Goal: Information Seeking & Learning: Learn about a topic

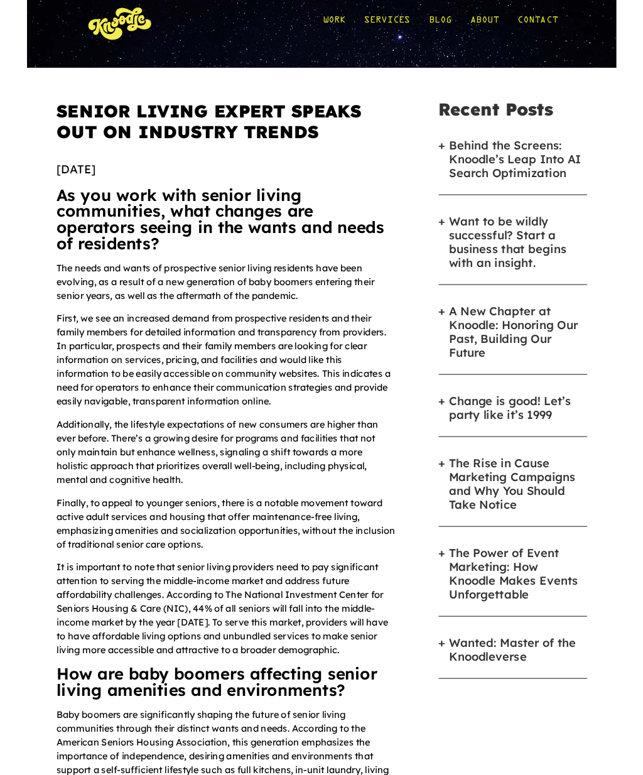
scroll to position [24, 0]
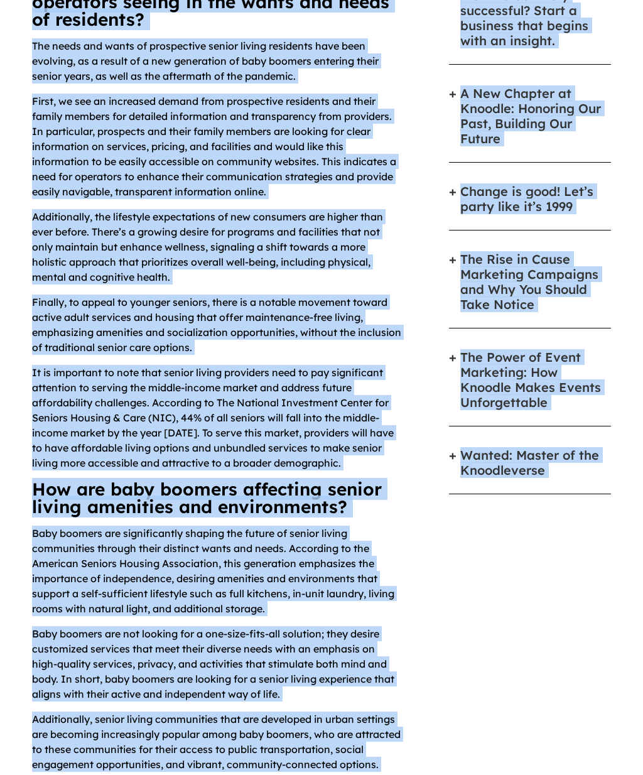
scroll to position [270, 0]
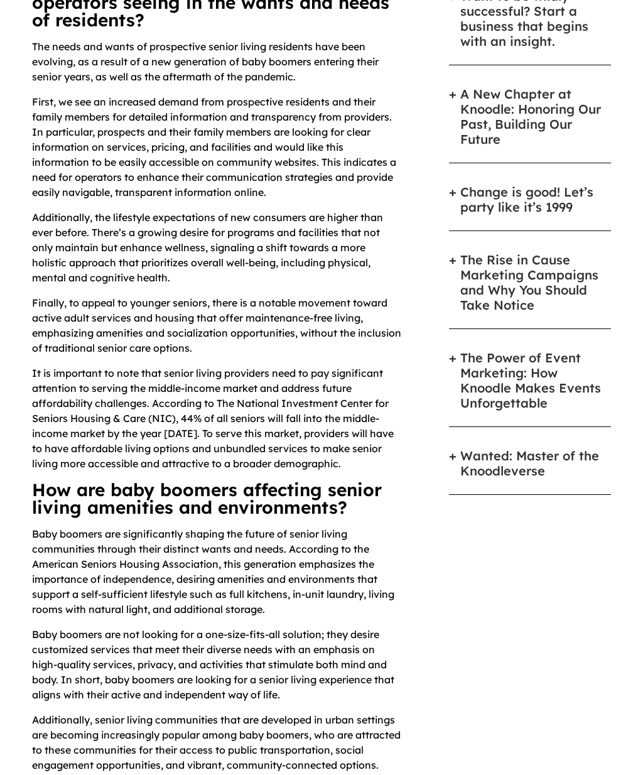
click at [394, 572] on p "Baby boomers are significantly shaping the future of senior living communities …" at bounding box center [217, 576] width 371 height 100
click at [300, 592] on p "Baby boomers are significantly shaping the future of senior living communities …" at bounding box center [217, 576] width 371 height 100
click at [78, 169] on p "First, we see an increased demand from prospective residents and their family m…" at bounding box center [217, 152] width 371 height 116
click at [84, 263] on p "Additionally, the lifestyle expectations of new consumers are higher than ever …" at bounding box center [217, 252] width 371 height 85
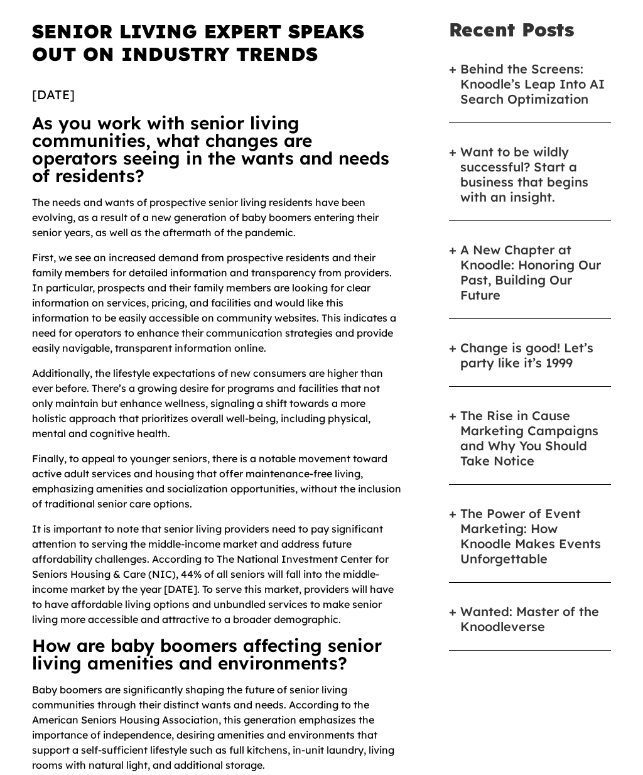
scroll to position [0, 0]
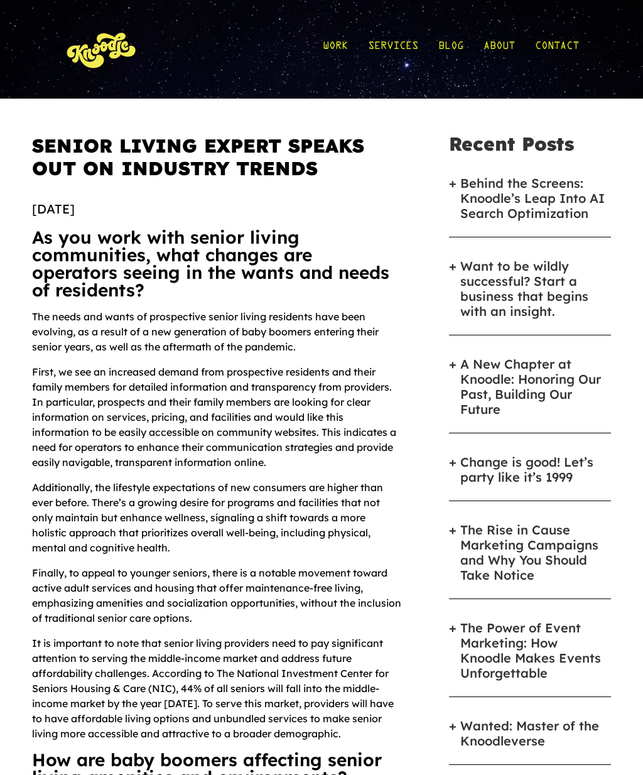
click at [33, 141] on h1 "Senior Living Expert Speaks Out On Industry Trends" at bounding box center [217, 161] width 371 height 55
click at [35, 165] on h1 "Senior Living Expert Speaks Out On Industry Trends" at bounding box center [217, 161] width 371 height 55
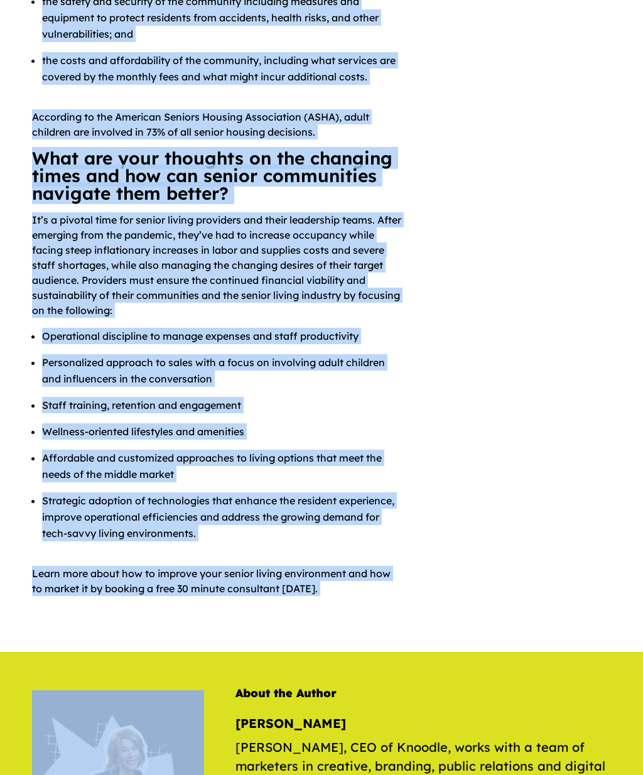
scroll to position [1645, 0]
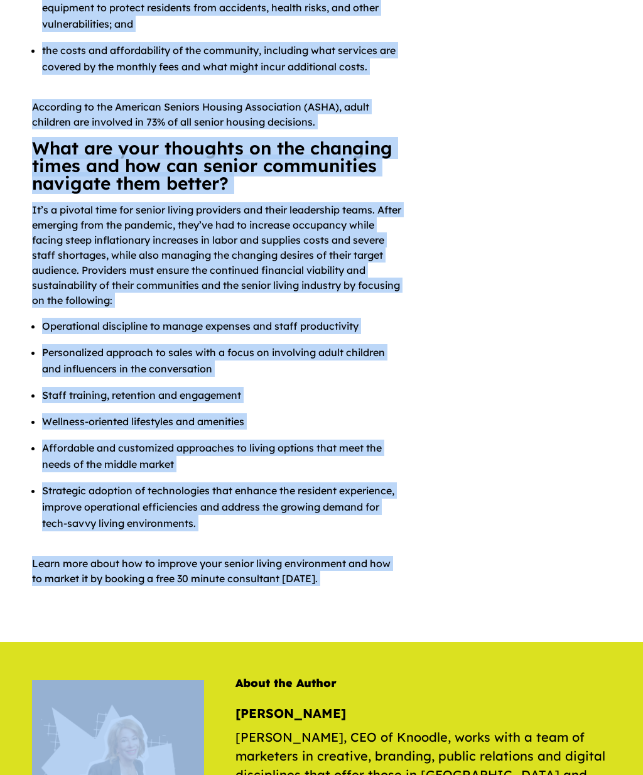
copy div "Out On Industry Trends February 27, 2024 As you work with senior living communi…"
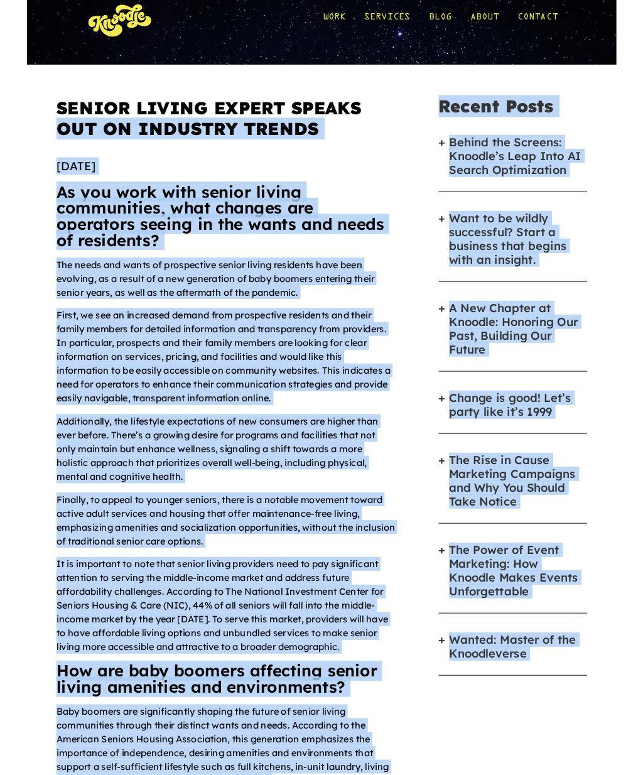
scroll to position [0, 0]
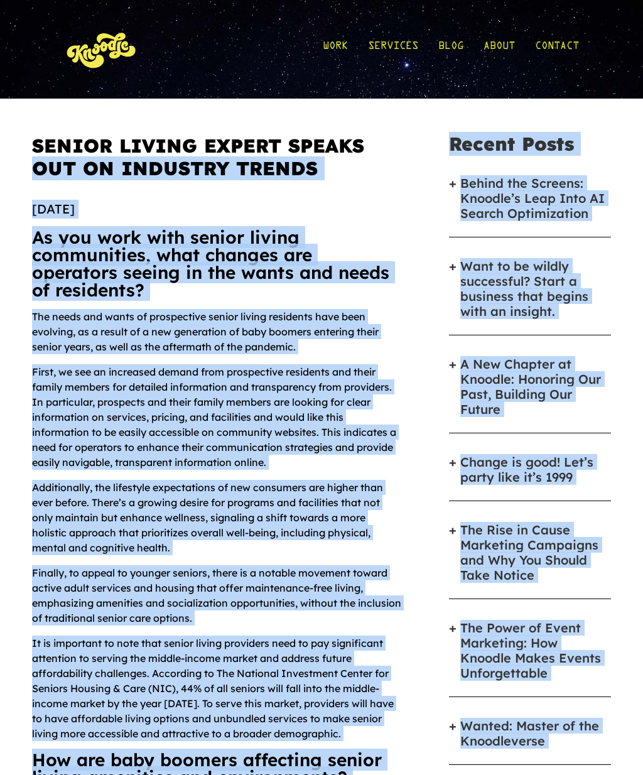
click at [159, 60] on div "Work Services Blog About Contact Work Services Blog About Contact" at bounding box center [321, 49] width 514 height 99
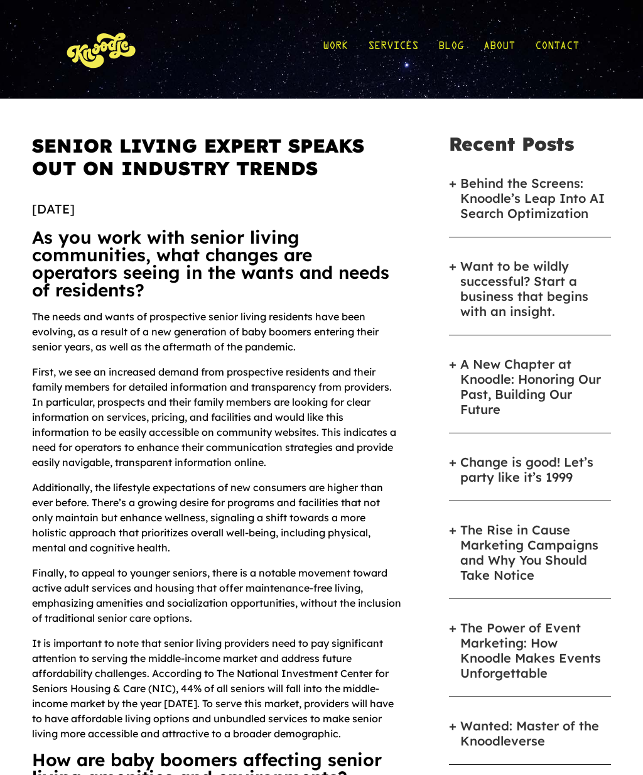
click at [33, 159] on h1 "Senior Living Expert Speaks Out On Industry Trends" at bounding box center [217, 161] width 371 height 55
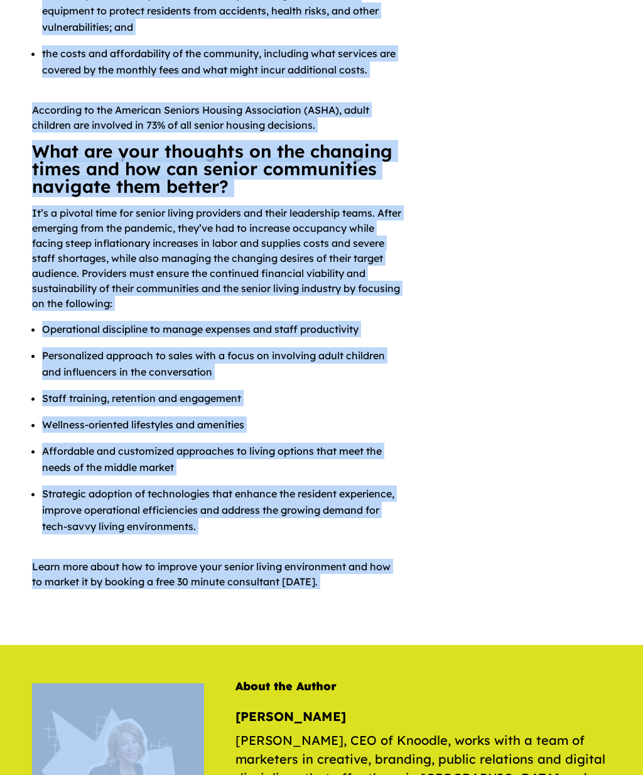
scroll to position [1654, 0]
